Goal: Task Accomplishment & Management: Use online tool/utility

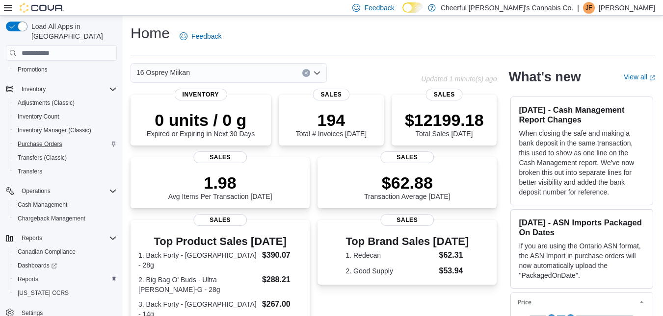
scroll to position [134, 0]
click at [46, 200] on span "Cash Management" at bounding box center [43, 204] width 50 height 8
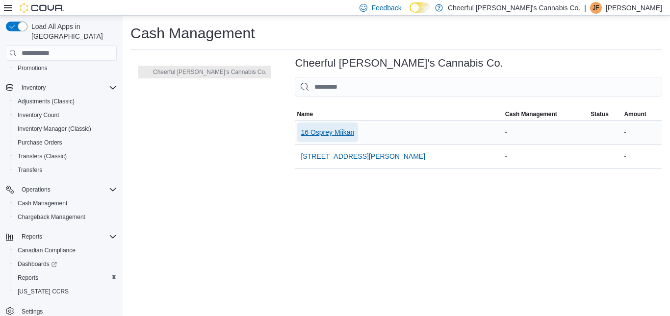
click at [301, 132] on span "16 Osprey Miikan" at bounding box center [327, 133] width 53 height 10
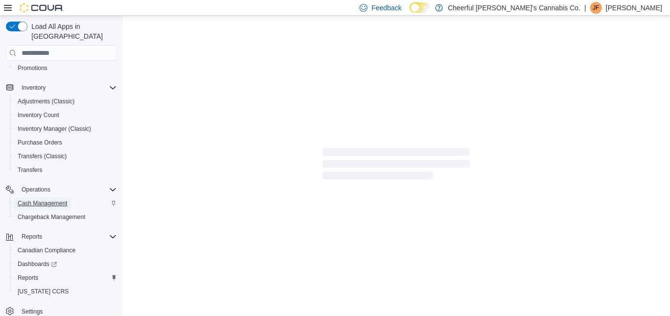
click at [56, 200] on span "Cash Management" at bounding box center [43, 204] width 50 height 8
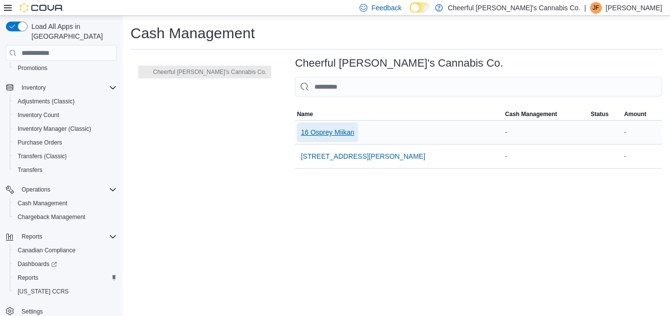
click at [301, 130] on span "16 Osprey Miikan" at bounding box center [327, 133] width 53 height 10
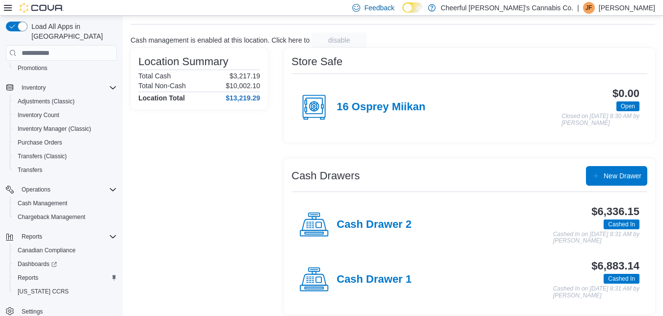
scroll to position [49, 0]
click at [339, 275] on h4 "Cash Drawer 1" at bounding box center [373, 279] width 75 height 13
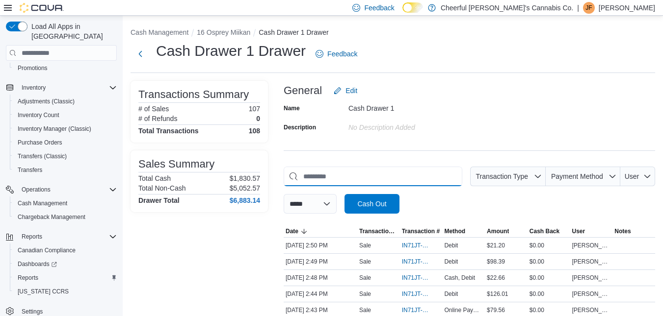
click at [351, 180] on input "This is a search bar. As you type, the results lower in the page will automatic…" at bounding box center [372, 177] width 179 height 20
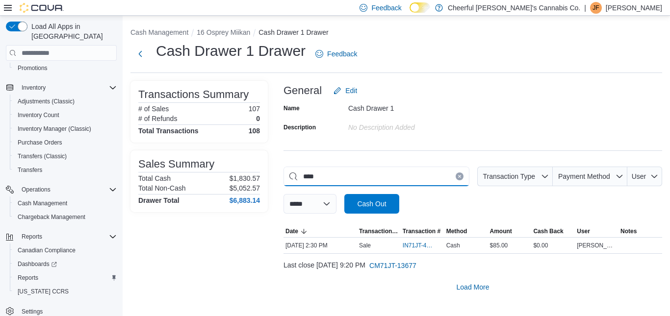
type input "****"
click at [458, 174] on button "Clear input" at bounding box center [460, 177] width 8 height 8
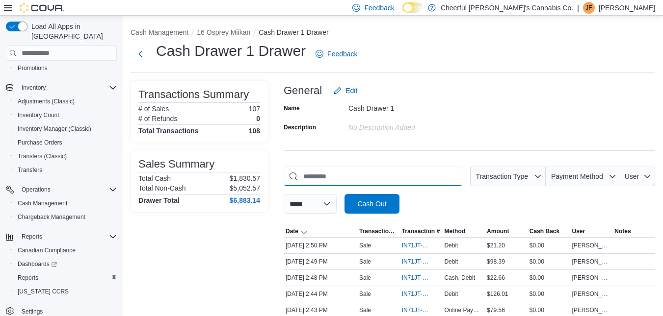
click at [369, 173] on input "This is a search bar. As you type, the results lower in the page will automatic…" at bounding box center [372, 177] width 179 height 20
click at [405, 245] on span "IN71JT-420113" at bounding box center [416, 246] width 29 height 8
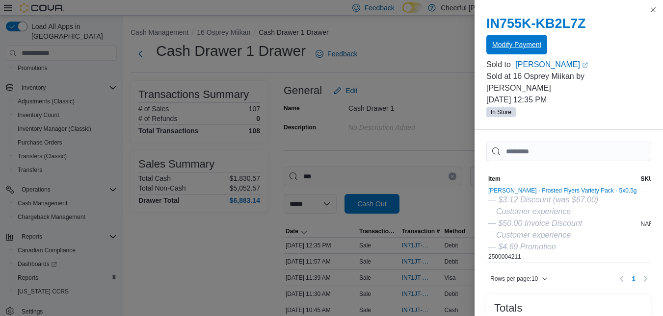
click at [538, 43] on span "Modify Payment" at bounding box center [516, 45] width 49 height 10
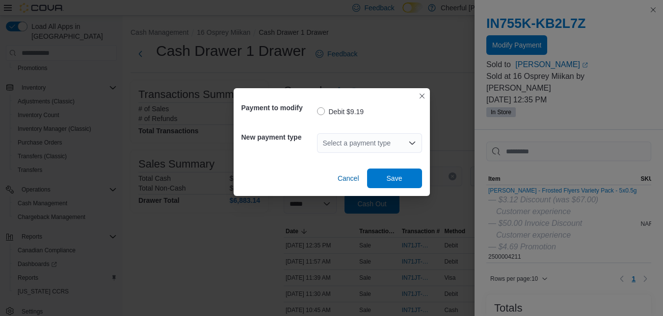
click at [408, 147] on icon "Open list of options" at bounding box center [412, 143] width 8 height 8
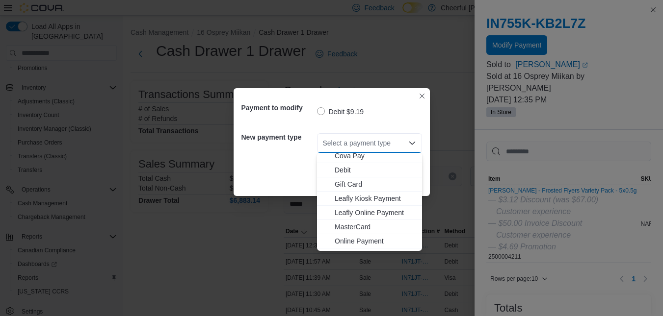
scroll to position [58, 0]
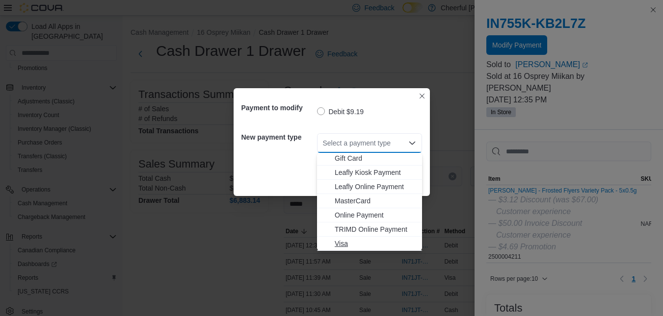
click at [347, 243] on span "Visa" at bounding box center [374, 244] width 81 height 10
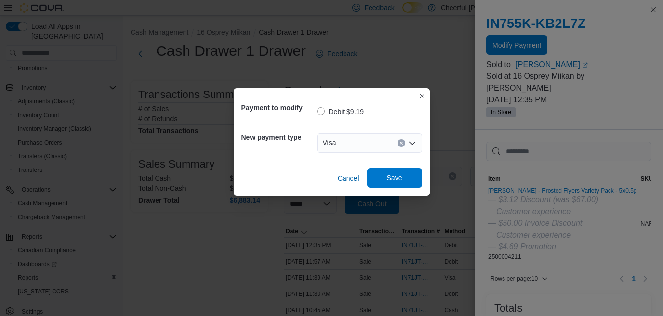
click at [400, 178] on span "Save" at bounding box center [394, 178] width 16 height 10
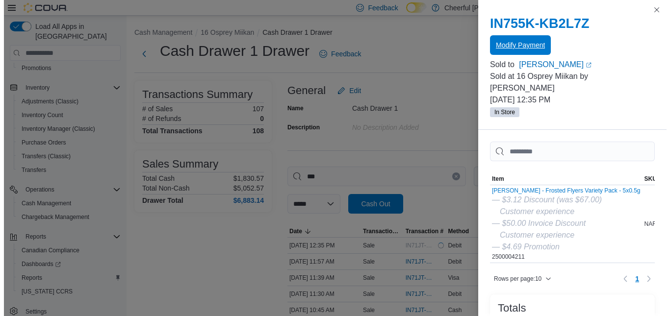
scroll to position [0, 0]
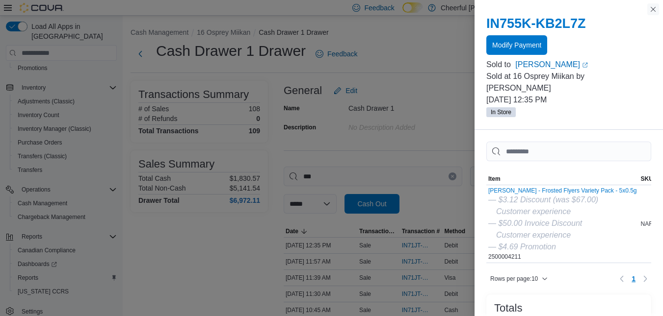
click at [651, 12] on button "Close this dialog" at bounding box center [653, 9] width 12 height 12
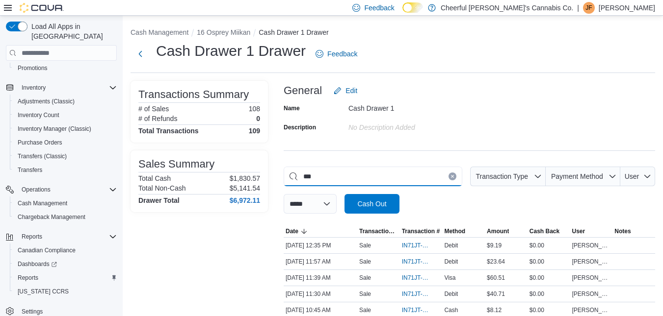
drag, startPoint x: 322, startPoint y: 178, endPoint x: 279, endPoint y: 177, distance: 43.2
click at [279, 177] on div "**********" at bounding box center [392, 221] width 524 height 281
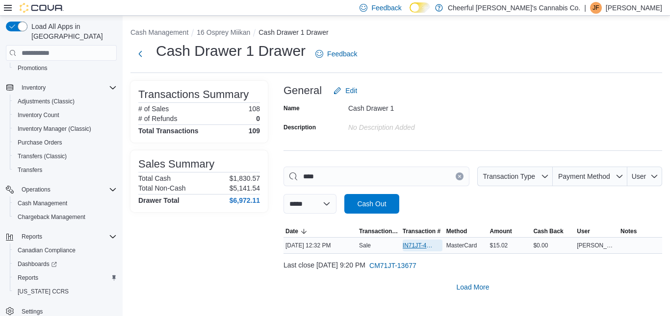
click at [425, 246] on span "IN71JT-420111" at bounding box center [418, 246] width 30 height 8
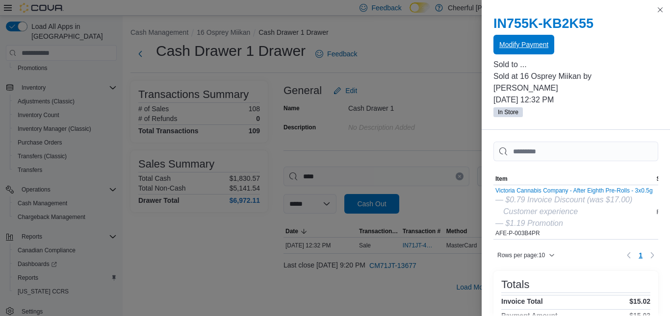
click at [532, 42] on span "Modify Payment" at bounding box center [523, 45] width 49 height 10
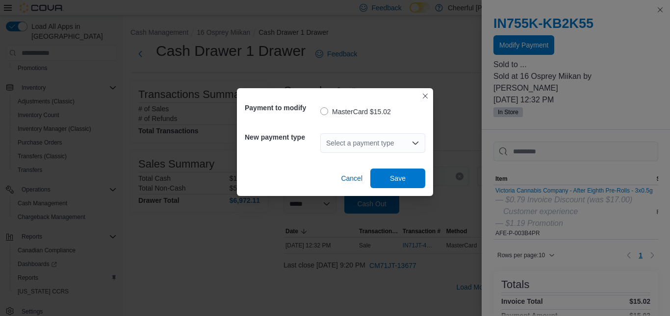
click at [414, 142] on icon "Open list of options" at bounding box center [415, 143] width 8 height 8
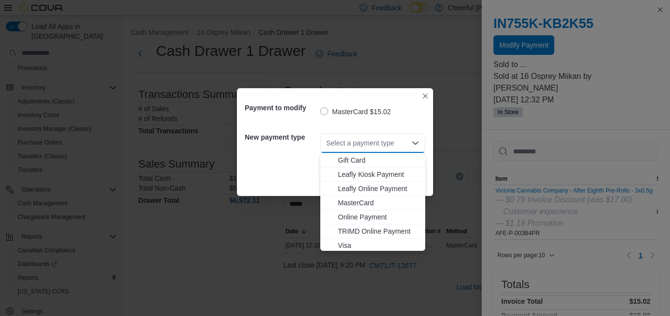
scroll to position [58, 0]
click at [351, 243] on span "Visa" at bounding box center [378, 244] width 81 height 10
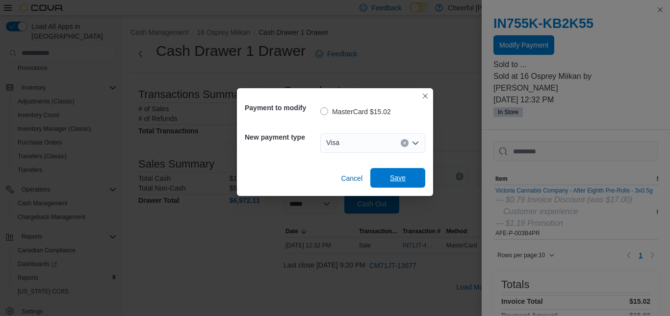
click at [388, 175] on span "Save" at bounding box center [397, 178] width 43 height 20
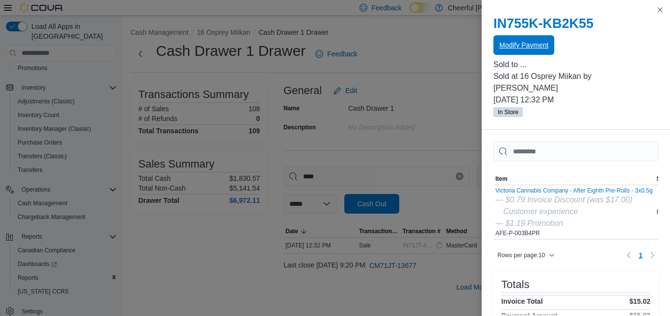
scroll to position [0, 0]
click at [663, 8] on button "Close this dialog" at bounding box center [660, 9] width 12 height 12
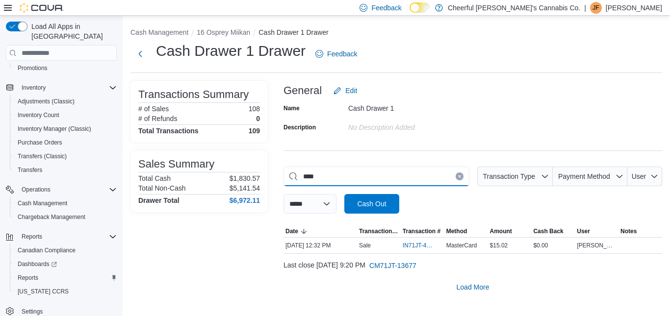
drag, startPoint x: 342, startPoint y: 174, endPoint x: 289, endPoint y: 177, distance: 53.0
click at [289, 177] on input "****" at bounding box center [376, 177] width 186 height 20
click at [409, 247] on span "IN71JT-420154" at bounding box center [418, 246] width 30 height 8
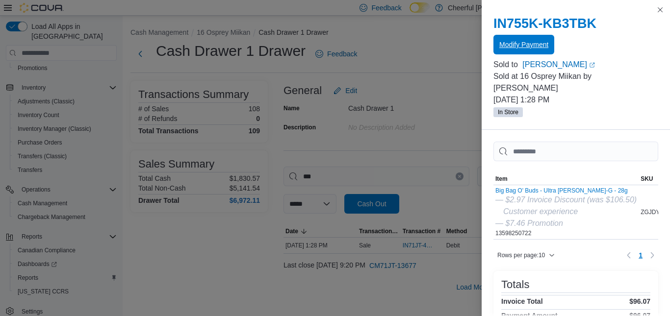
click at [503, 36] on span "Modify Payment" at bounding box center [523, 45] width 49 height 20
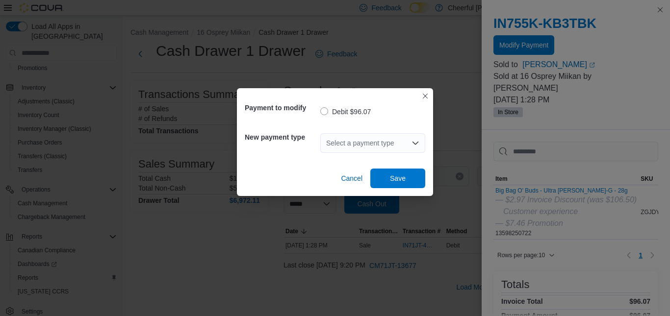
click at [415, 140] on icon "Open list of options" at bounding box center [415, 143] width 8 height 8
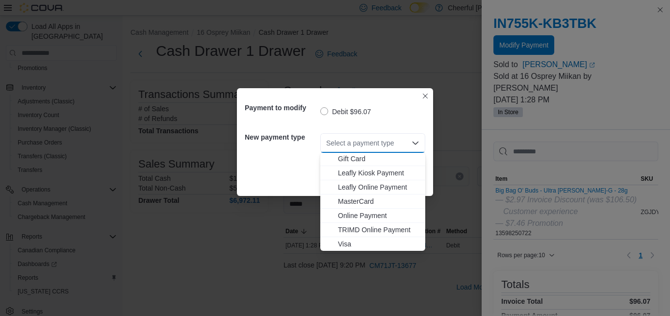
scroll to position [58, 0]
click at [351, 243] on span "Visa" at bounding box center [378, 244] width 81 height 10
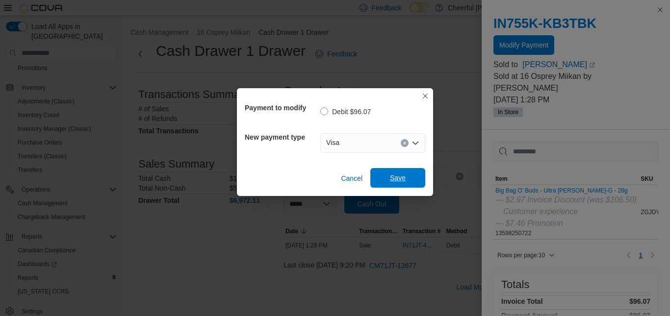
click at [401, 171] on span "Save" at bounding box center [397, 178] width 43 height 20
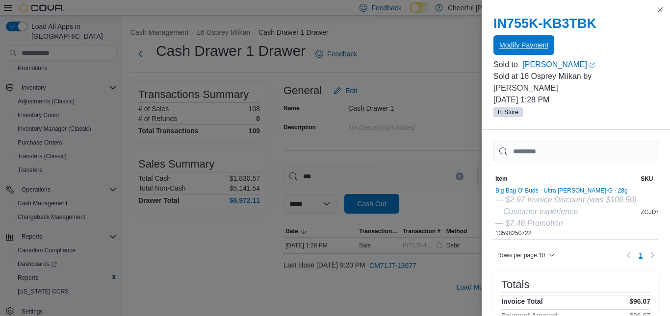
scroll to position [0, 0]
click at [662, 9] on button "Close this dialog" at bounding box center [660, 10] width 12 height 12
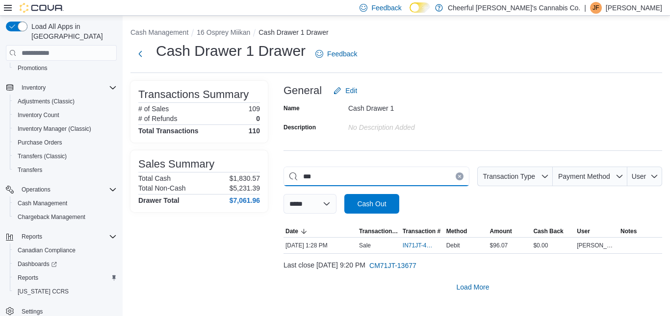
drag, startPoint x: 320, startPoint y: 178, endPoint x: 292, endPoint y: 175, distance: 28.6
click at [292, 175] on input "***" at bounding box center [376, 177] width 186 height 20
click at [413, 247] on span "IN71JT-420152" at bounding box center [418, 246] width 30 height 8
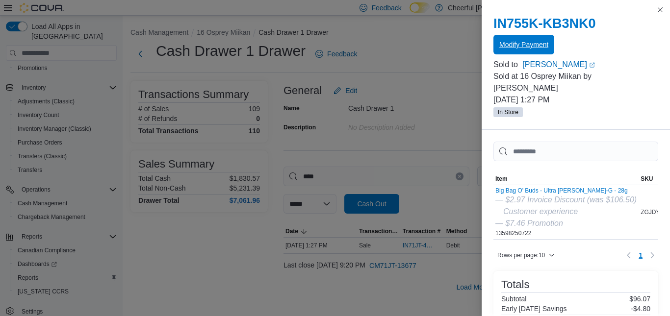
click at [535, 50] on span "Modify Payment" at bounding box center [523, 45] width 49 height 20
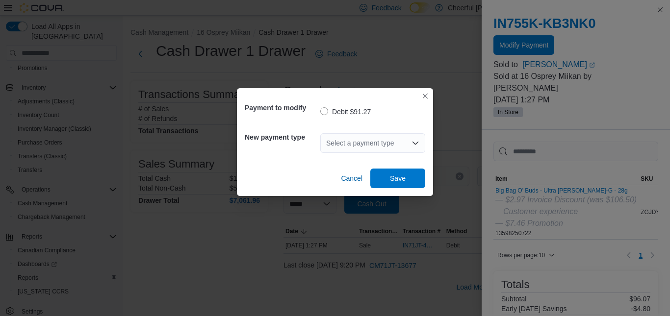
click at [411, 138] on div "Select a payment type" at bounding box center [372, 143] width 105 height 20
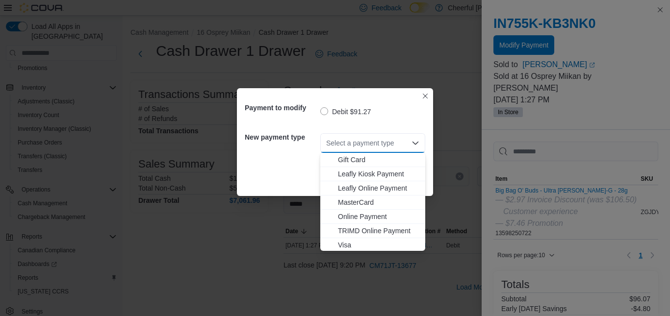
scroll to position [58, 0]
click at [349, 242] on span "Visa" at bounding box center [378, 244] width 81 height 10
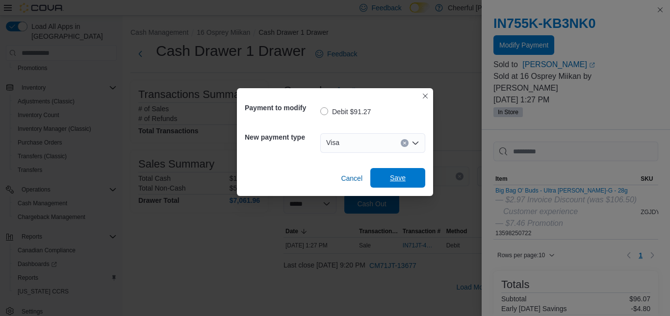
click at [414, 178] on span "Save" at bounding box center [397, 178] width 43 height 20
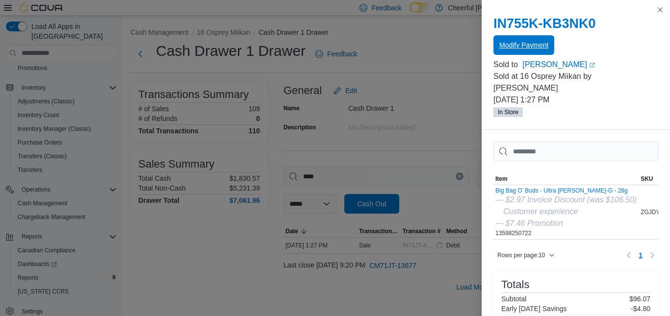
scroll to position [0, 0]
click at [660, 11] on button "Close this dialog" at bounding box center [660, 9] width 12 height 12
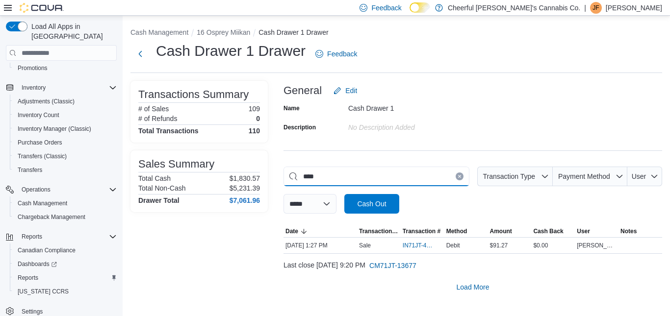
drag, startPoint x: 333, startPoint y: 173, endPoint x: 299, endPoint y: 173, distance: 33.8
click at [299, 173] on input "****" at bounding box center [376, 177] width 186 height 20
click at [406, 245] on span "IN71JT-420168" at bounding box center [418, 246] width 30 height 8
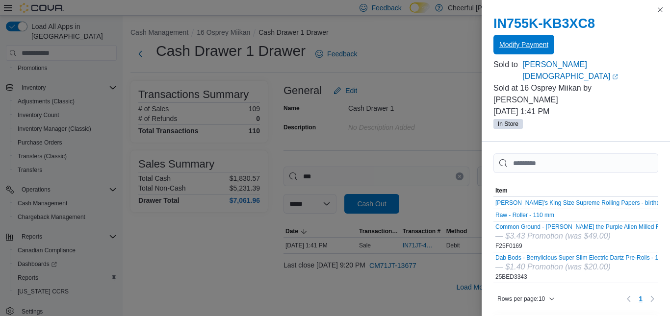
click at [510, 51] on span "Modify Payment" at bounding box center [523, 45] width 49 height 20
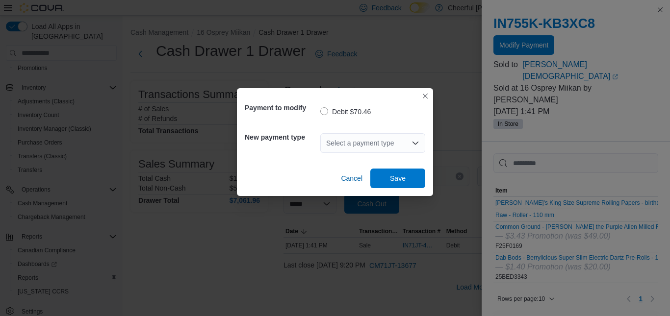
click at [420, 142] on div "Select a payment type" at bounding box center [372, 143] width 105 height 20
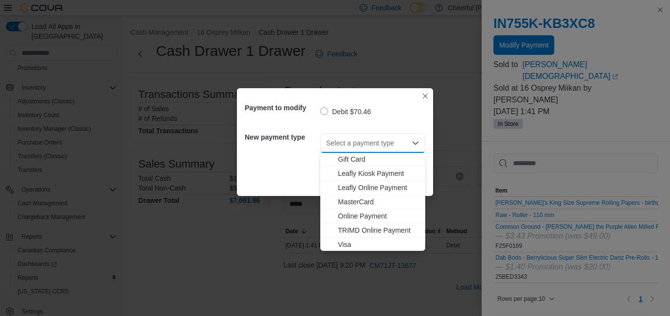
scroll to position [58, 0]
click at [349, 241] on span "Visa" at bounding box center [378, 244] width 81 height 10
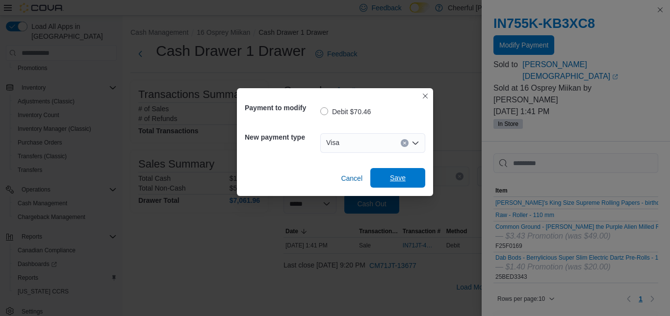
click at [415, 177] on span "Save" at bounding box center [397, 178] width 43 height 20
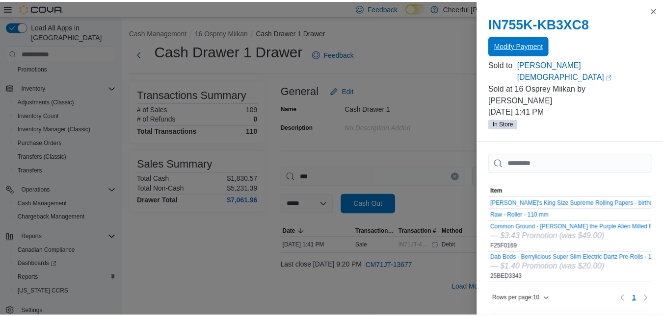
scroll to position [0, 0]
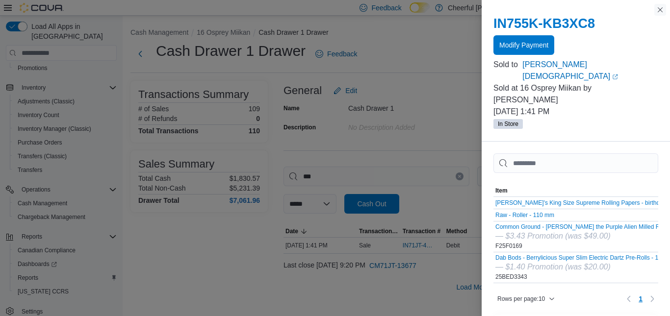
click at [663, 12] on button "Close this dialog" at bounding box center [660, 10] width 12 height 12
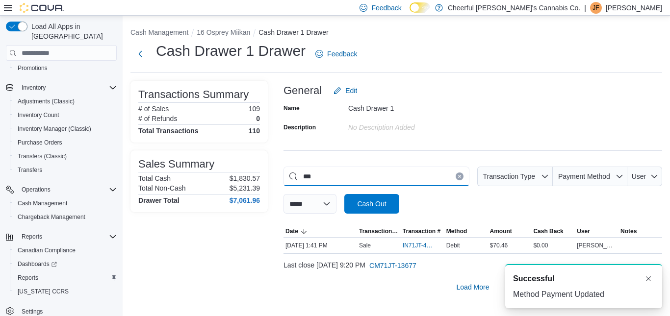
drag, startPoint x: 321, startPoint y: 179, endPoint x: 258, endPoint y: 187, distance: 63.8
click at [258, 187] on div "**********" at bounding box center [396, 189] width 532 height 216
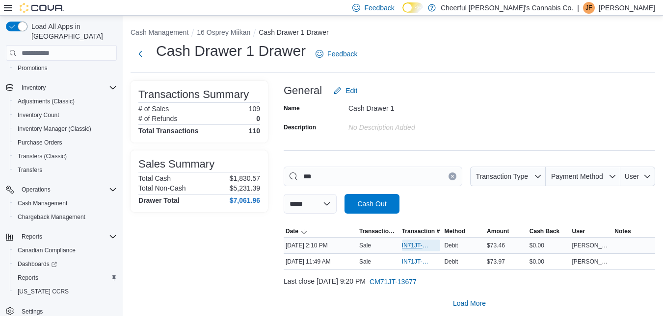
click at [408, 245] on span "IN71JT-420186" at bounding box center [416, 246] width 29 height 8
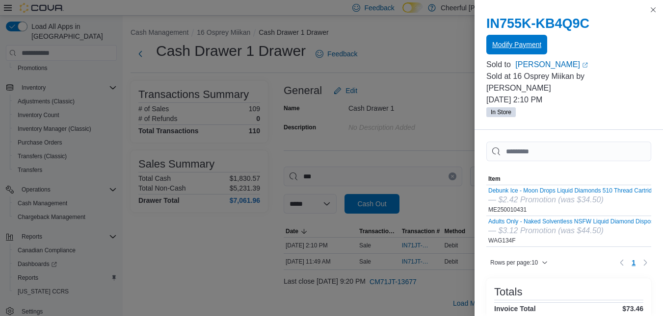
click at [513, 42] on span "Modify Payment" at bounding box center [516, 45] width 49 height 10
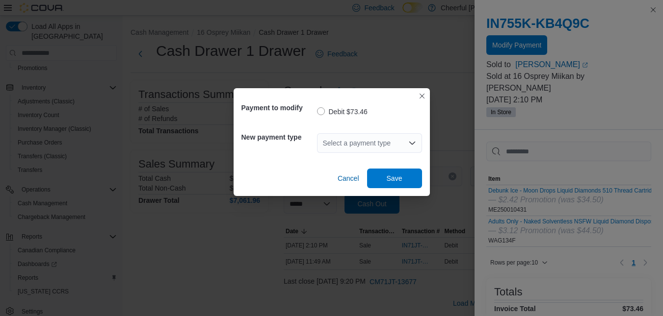
click at [407, 142] on div "Select a payment type" at bounding box center [369, 143] width 105 height 20
click at [398, 147] on div "Select a payment type" at bounding box center [369, 143] width 105 height 20
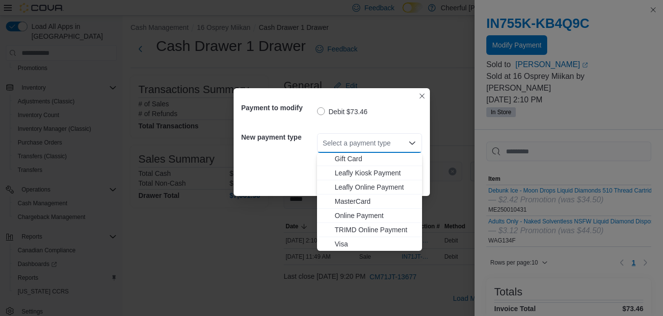
scroll to position [58, 0]
click at [342, 244] on span "Visa" at bounding box center [374, 244] width 81 height 10
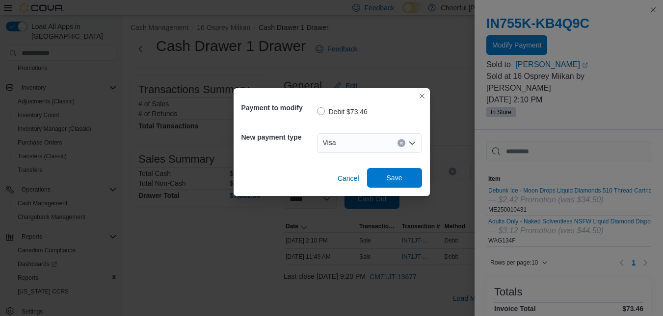
click at [402, 183] on span "Save" at bounding box center [394, 178] width 16 height 10
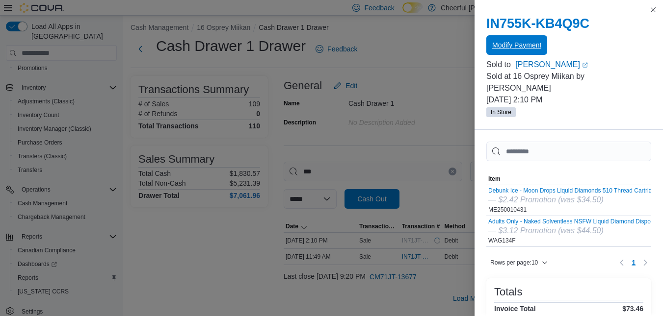
scroll to position [0, 0]
click at [655, 11] on button "Close this dialog" at bounding box center [653, 10] width 12 height 12
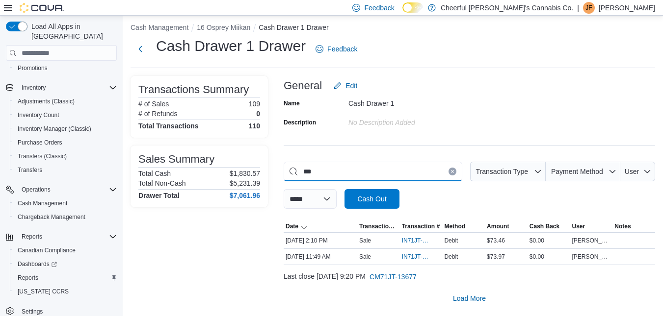
drag, startPoint x: 334, startPoint y: 173, endPoint x: 296, endPoint y: 175, distance: 38.3
click at [296, 175] on input "***" at bounding box center [372, 172] width 179 height 20
click at [407, 241] on span "IN71JT-420195" at bounding box center [416, 241] width 29 height 8
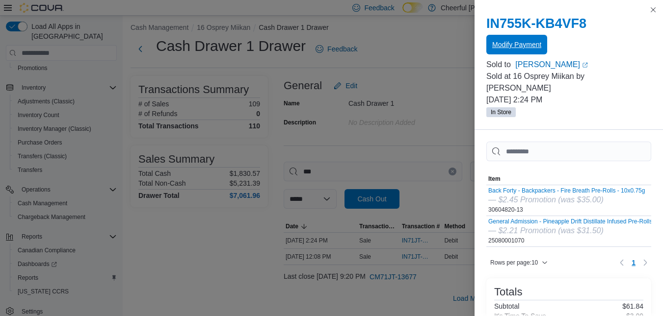
click at [503, 46] on span "Modify Payment" at bounding box center [516, 45] width 49 height 10
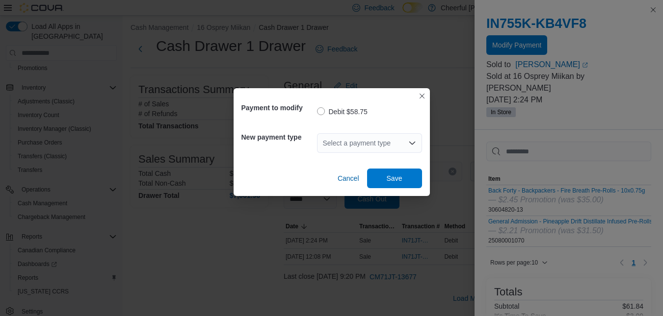
click at [416, 145] on div "Select a payment type" at bounding box center [369, 143] width 105 height 20
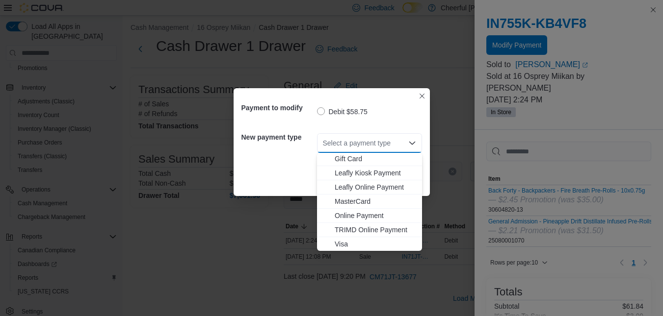
scroll to position [58, 0]
drag, startPoint x: 344, startPoint y: 242, endPoint x: 362, endPoint y: 225, distance: 25.0
click at [344, 241] on span "Visa" at bounding box center [374, 244] width 81 height 10
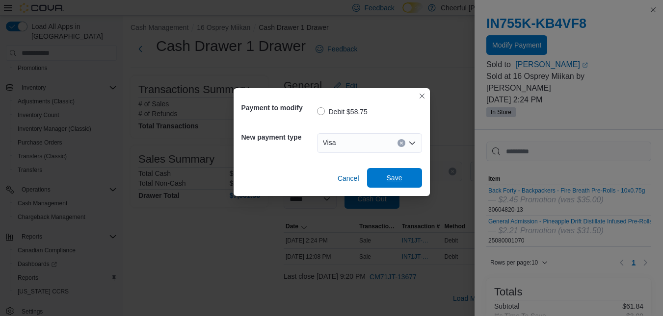
click at [411, 173] on span "Save" at bounding box center [394, 178] width 43 height 20
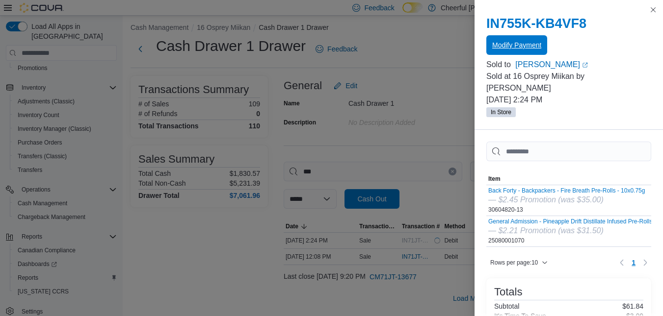
scroll to position [0, 0]
click at [657, 12] on button "Close this dialog" at bounding box center [653, 9] width 12 height 12
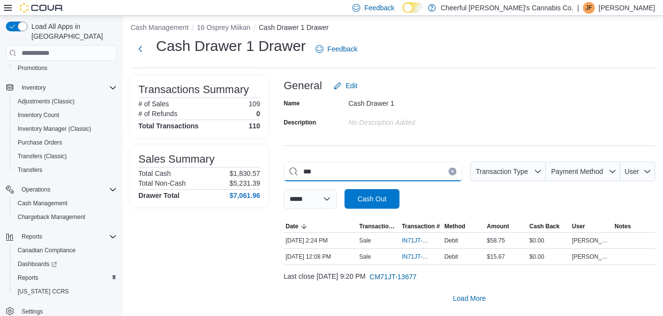
drag, startPoint x: 346, startPoint y: 175, endPoint x: 277, endPoint y: 176, distance: 69.2
click at [277, 176] on div "**********" at bounding box center [392, 192] width 524 height 232
type input "****"
click at [416, 261] on span "IN71JT-420002" at bounding box center [421, 257] width 39 height 12
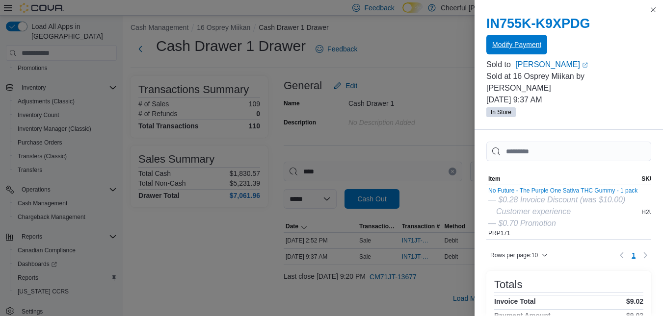
click at [511, 47] on span "Modify Payment" at bounding box center [516, 45] width 49 height 10
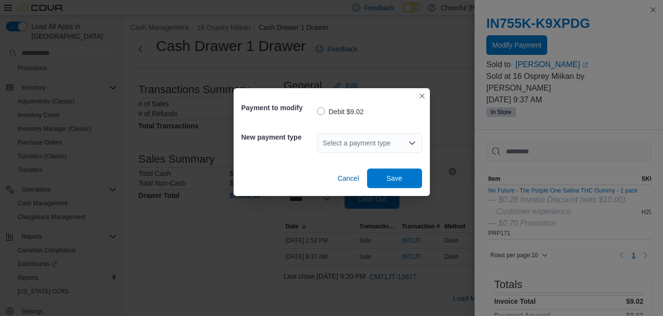
click at [416, 145] on div "Select a payment type" at bounding box center [369, 143] width 105 height 20
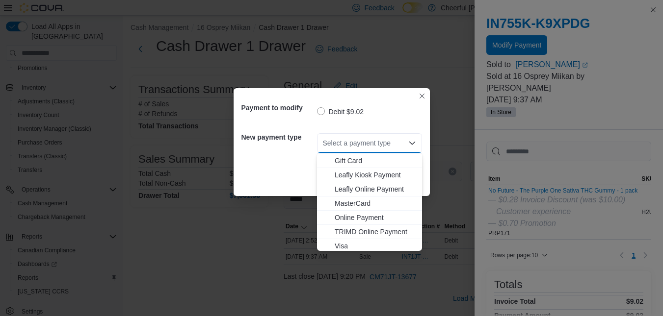
scroll to position [58, 0]
click at [334, 240] on span "Visa" at bounding box center [374, 244] width 81 height 10
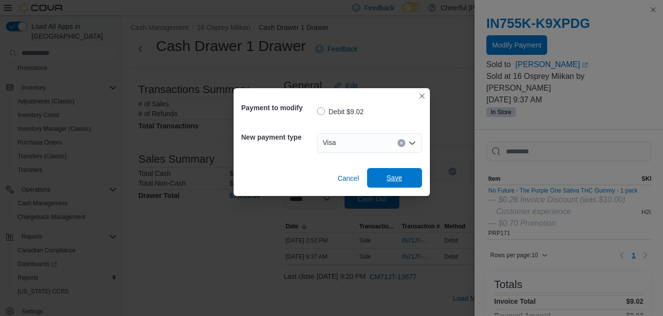
click at [379, 174] on span "Save" at bounding box center [394, 178] width 43 height 20
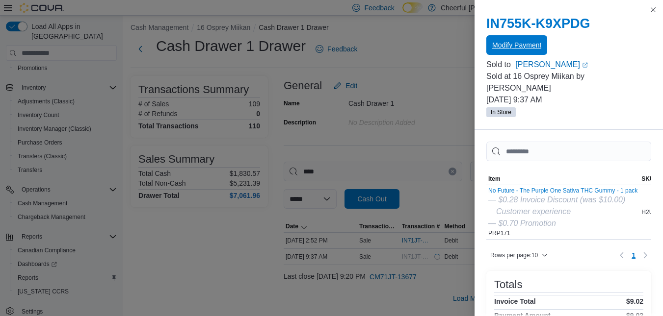
scroll to position [0, 0]
click at [652, 8] on button "Close this dialog" at bounding box center [653, 9] width 12 height 12
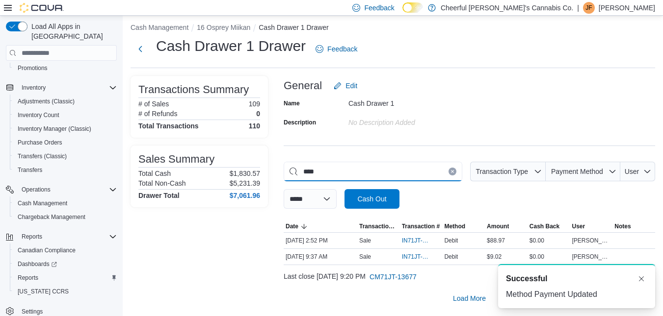
drag, startPoint x: 336, startPoint y: 174, endPoint x: 264, endPoint y: 170, distance: 72.7
click at [266, 172] on div "**********" at bounding box center [392, 192] width 524 height 232
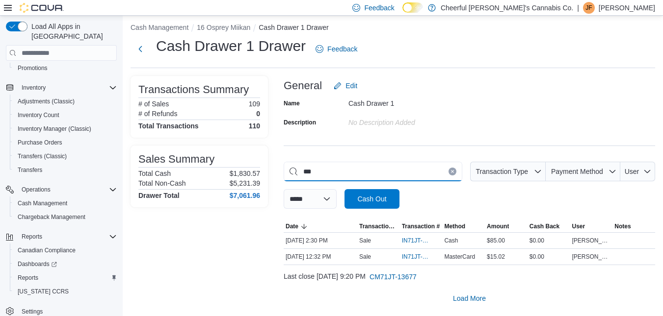
type input "***"
drag, startPoint x: 460, startPoint y: 171, endPoint x: 386, endPoint y: 165, distance: 73.4
click at [454, 171] on icon "Clear input" at bounding box center [452, 172] width 4 height 4
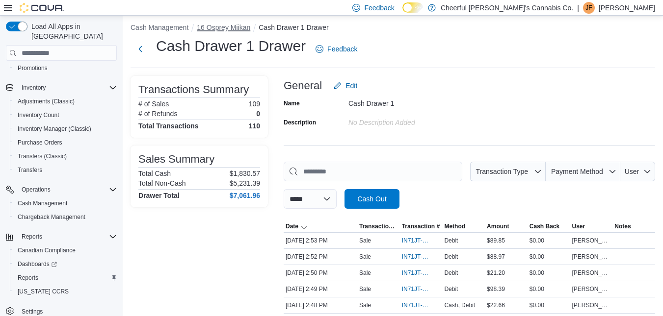
click at [226, 24] on button "16 Osprey Miikan" at bounding box center [223, 28] width 53 height 8
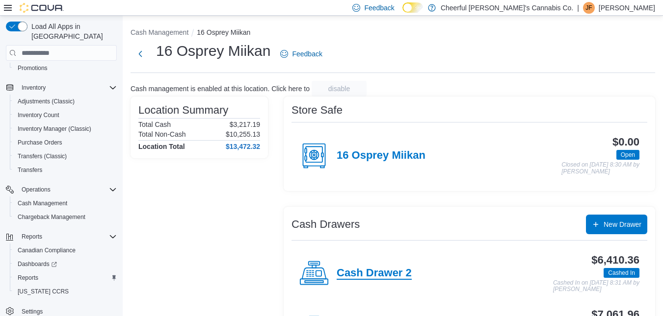
click at [393, 275] on h4 "Cash Drawer 2" at bounding box center [373, 273] width 75 height 13
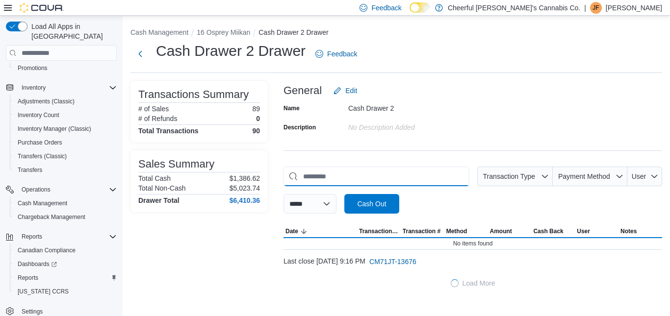
click at [348, 178] on input "This is a search bar. As you type, the results lower in the page will automatic…" at bounding box center [376, 177] width 186 height 20
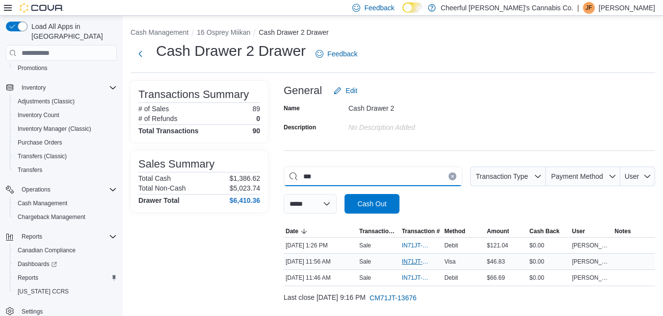
type input "***"
click at [424, 262] on span "IN71JT-420077" at bounding box center [416, 262] width 29 height 8
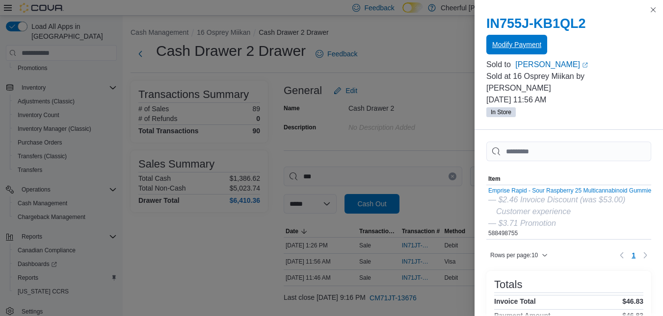
click at [514, 39] on span "Modify Payment" at bounding box center [516, 45] width 49 height 20
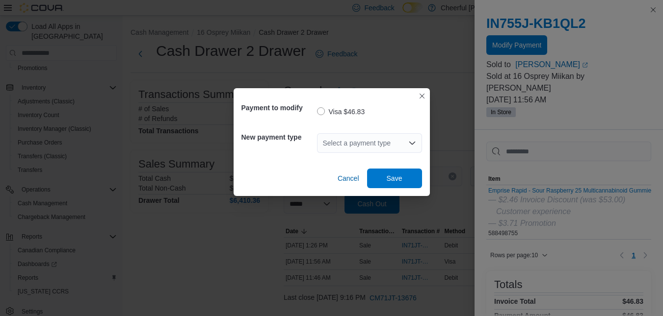
click at [413, 139] on icon "Open list of options" at bounding box center [412, 143] width 8 height 8
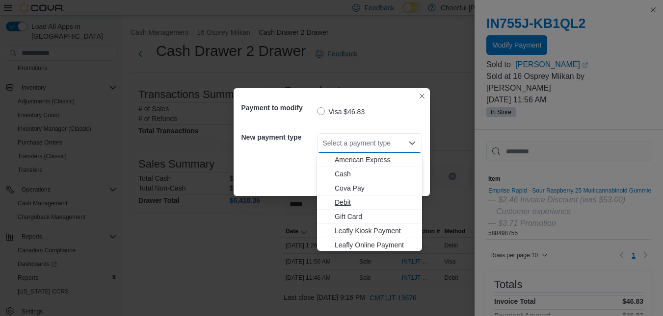
click at [337, 201] on span "Debit" at bounding box center [374, 203] width 81 height 10
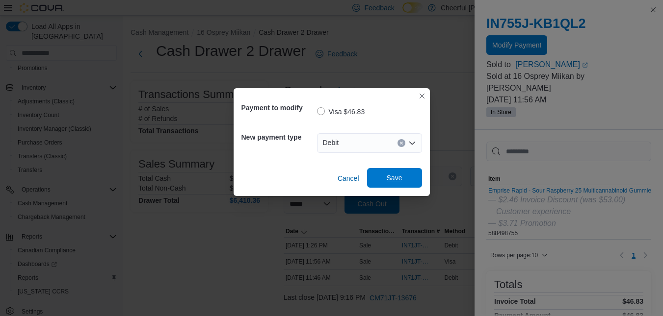
click at [399, 171] on span "Save" at bounding box center [394, 178] width 43 height 20
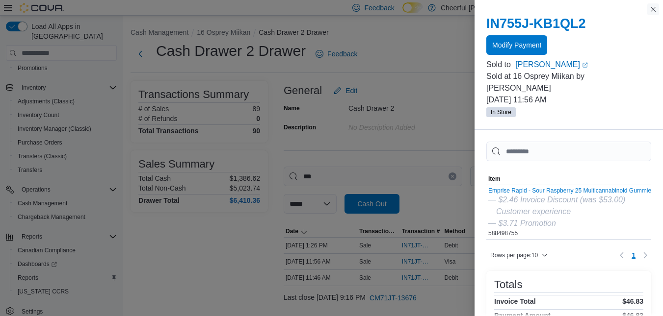
click at [650, 9] on button "Close this dialog" at bounding box center [653, 9] width 12 height 12
